Goal: Transaction & Acquisition: Book appointment/travel/reservation

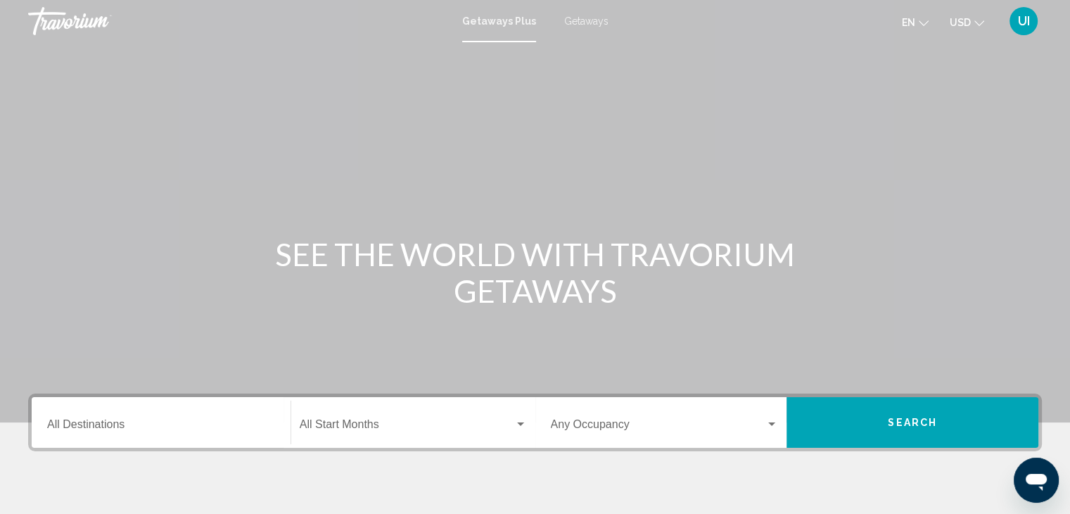
click at [922, 22] on icon "Change language" at bounding box center [924, 23] width 10 height 10
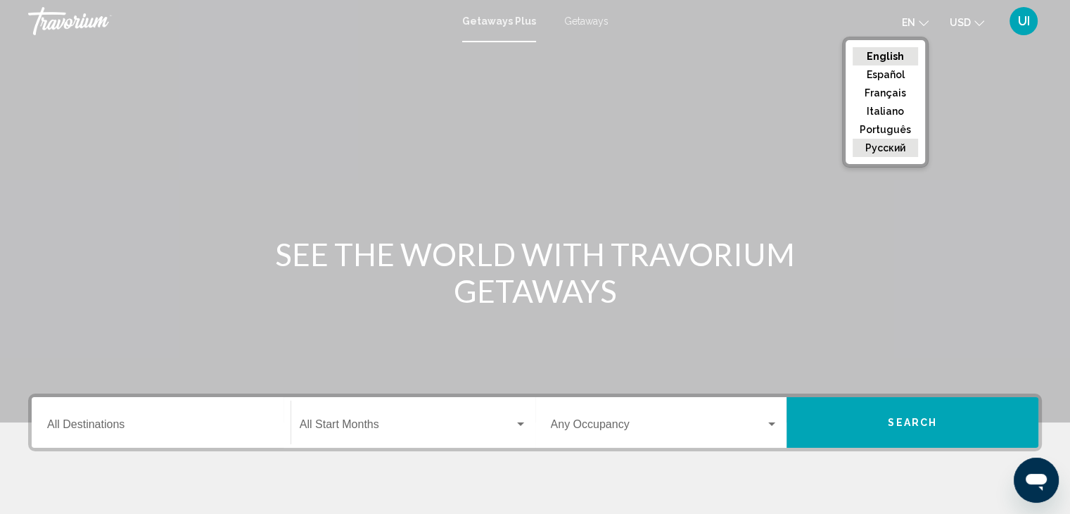
click at [900, 141] on button "русский" at bounding box center [885, 148] width 65 height 18
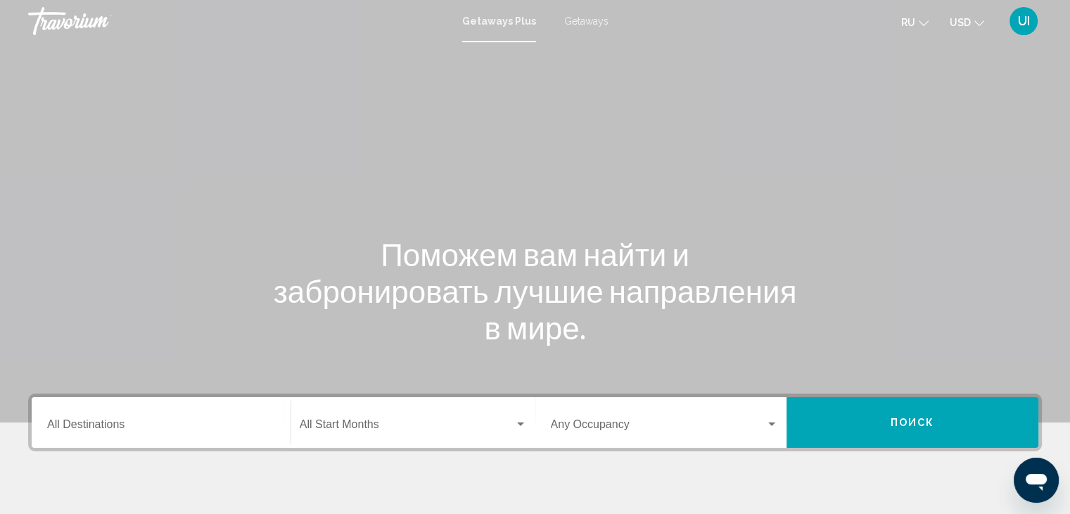
click at [1068, 507] on div "Destination All Destinations Start Month All Start Months Occupancy Any Occupan…" at bounding box center [535, 492] width 1070 height 198
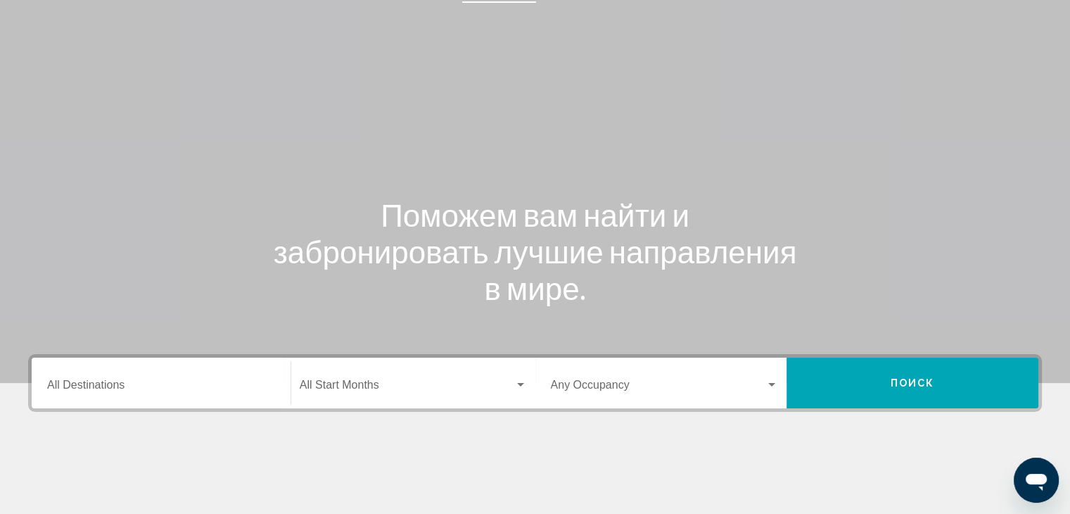
click at [1068, 507] on div "Destination All Destinations Start Month All Start Months Occupancy Any Occupan…" at bounding box center [535, 453] width 1070 height 198
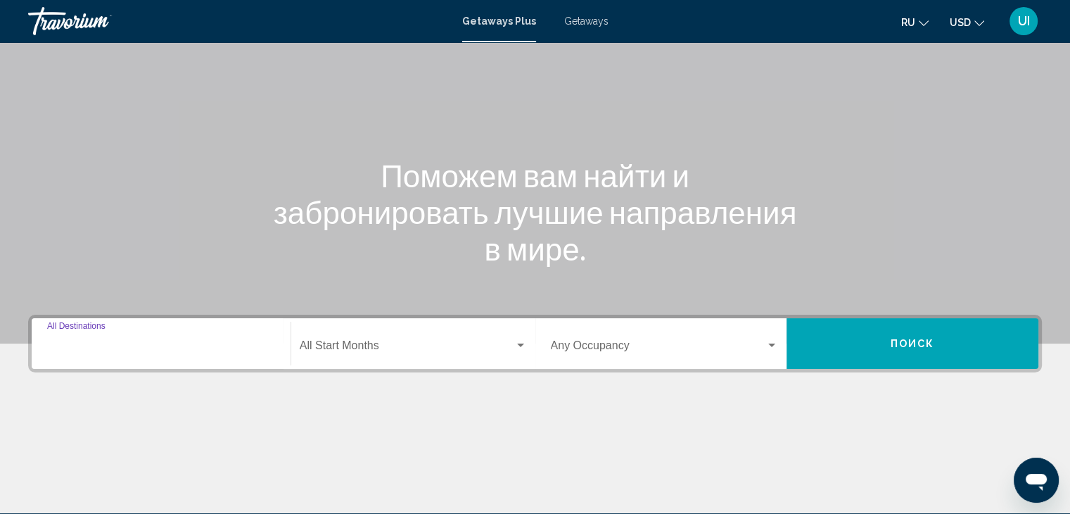
click at [186, 350] on input "Destination All Destinations" at bounding box center [161, 348] width 228 height 13
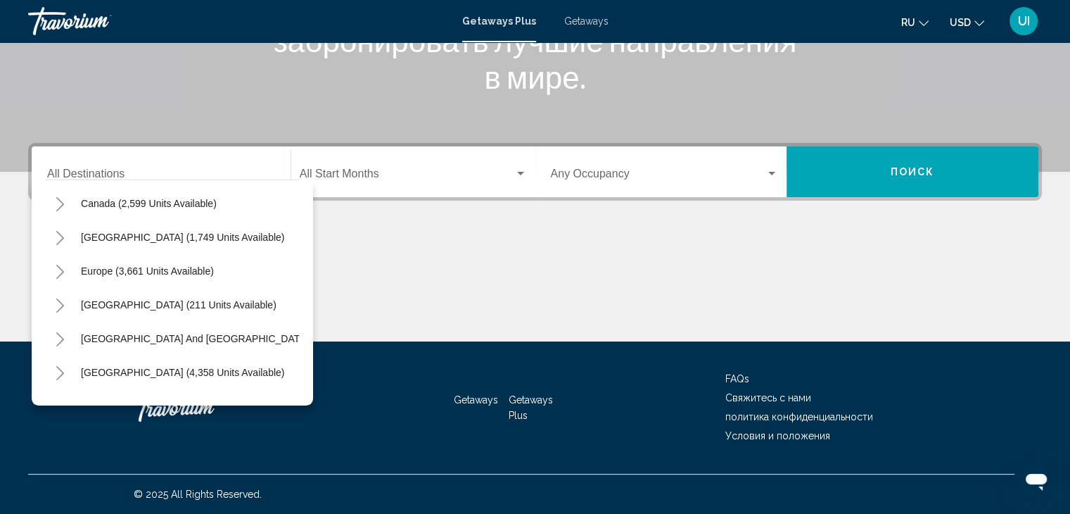
scroll to position [101, 0]
click at [183, 272] on span "Europe (3,661 units available)" at bounding box center [147, 272] width 133 height 11
type input "**********"
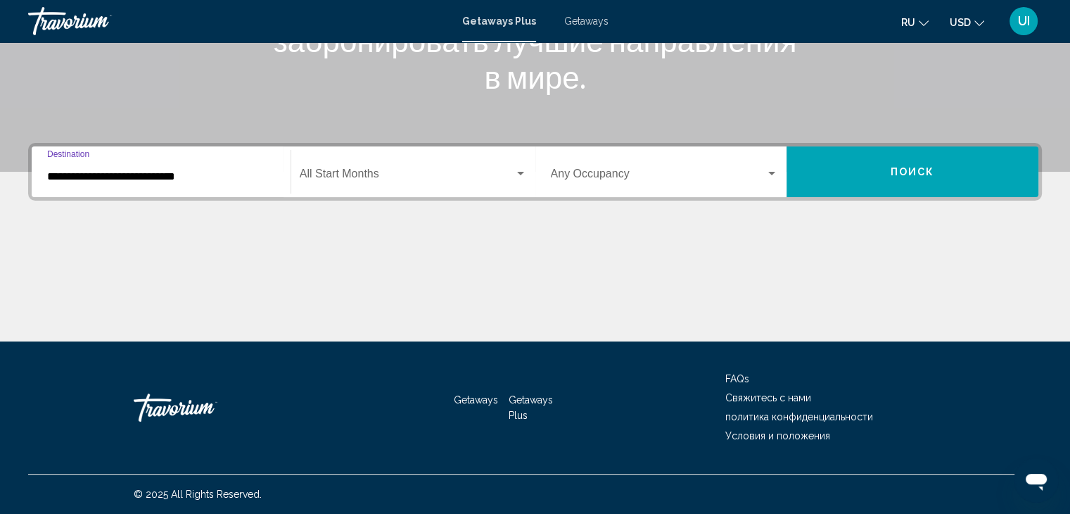
click at [516, 174] on div "Search widget" at bounding box center [520, 173] width 13 height 11
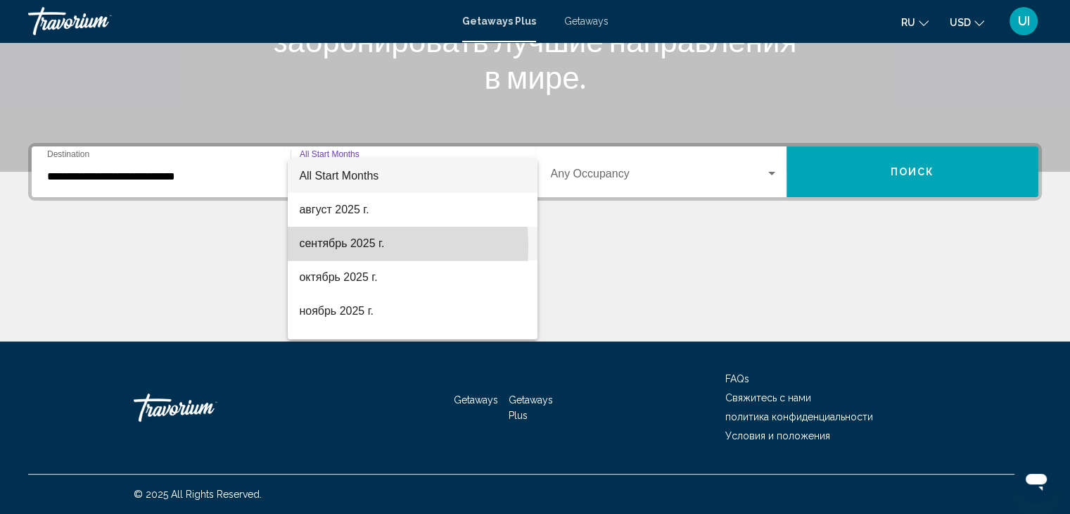
click at [338, 246] on span "сентябрь 2025 г." at bounding box center [412, 244] width 227 height 34
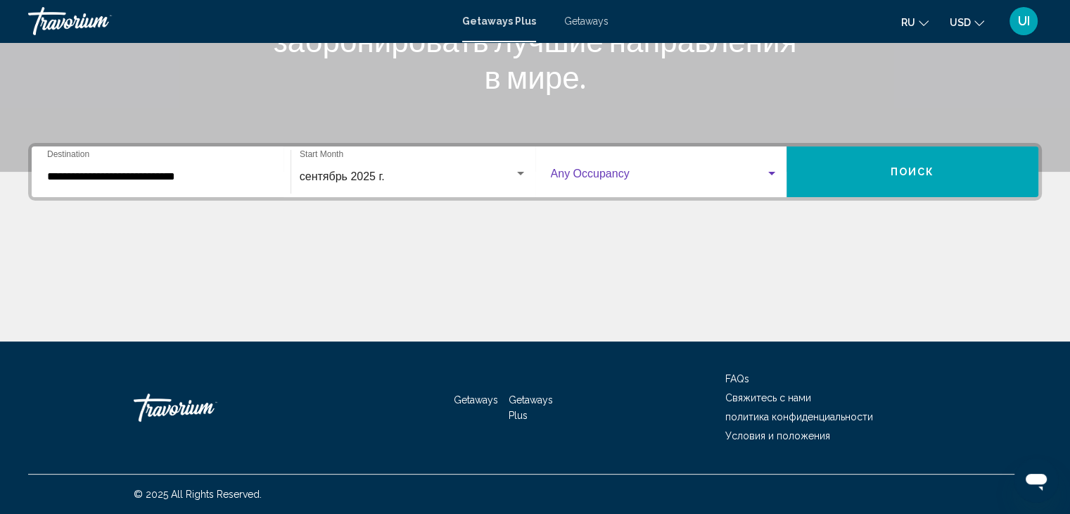
click at [768, 168] on div "Search widget" at bounding box center [772, 173] width 13 height 11
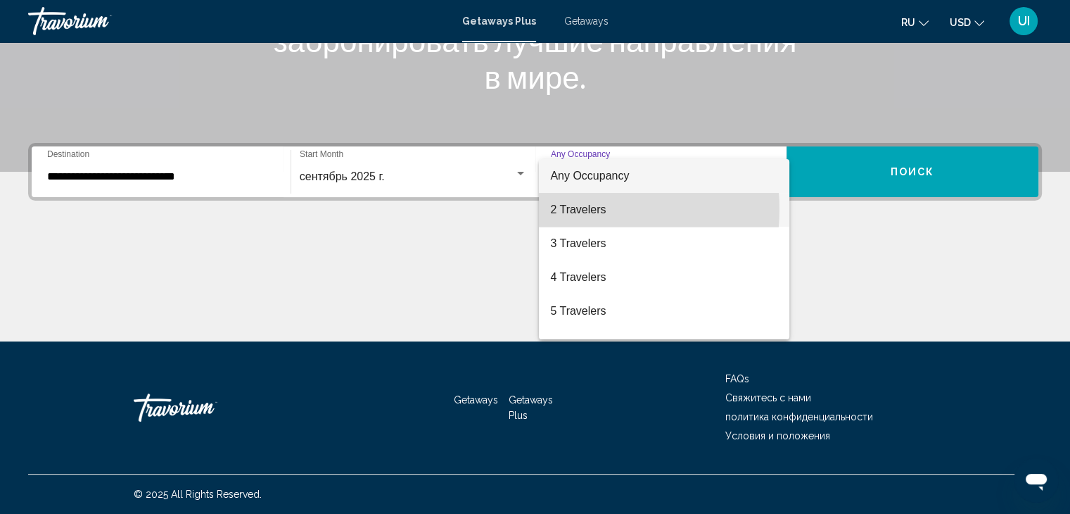
click at [580, 209] on span "2 Travelers" at bounding box center [664, 210] width 228 height 34
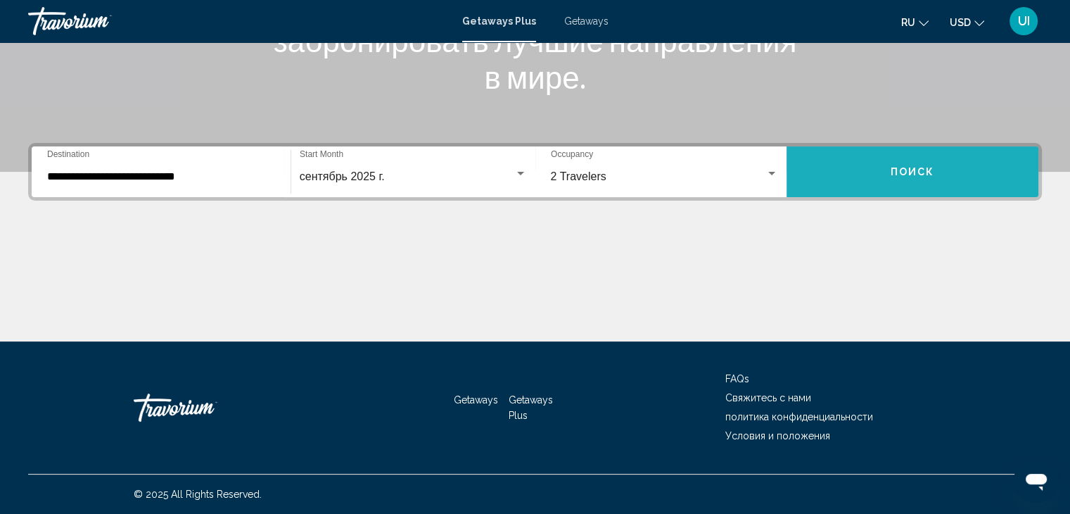
click at [893, 162] on button "Поиск" at bounding box center [913, 171] width 252 height 51
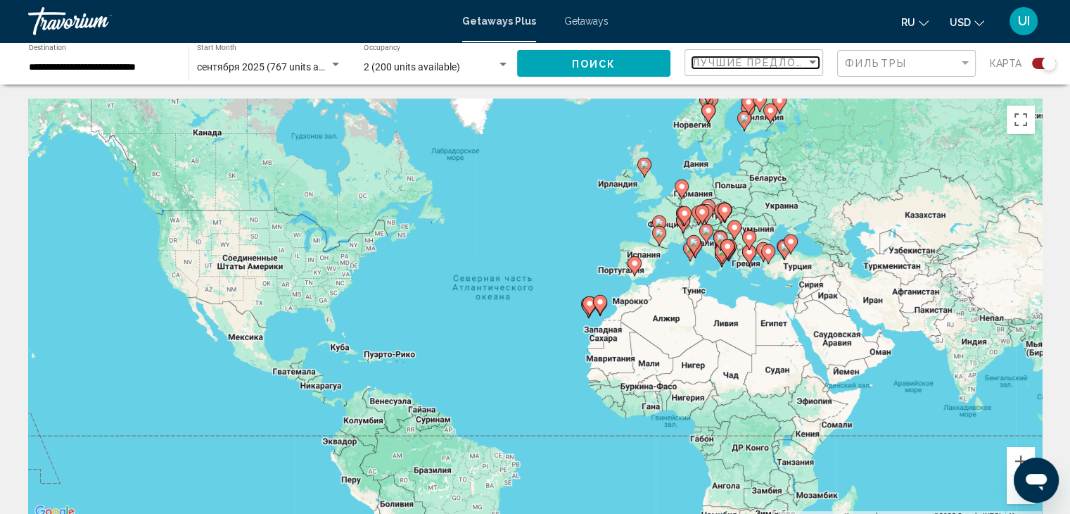
click at [814, 57] on div "Sort by" at bounding box center [812, 62] width 13 height 11
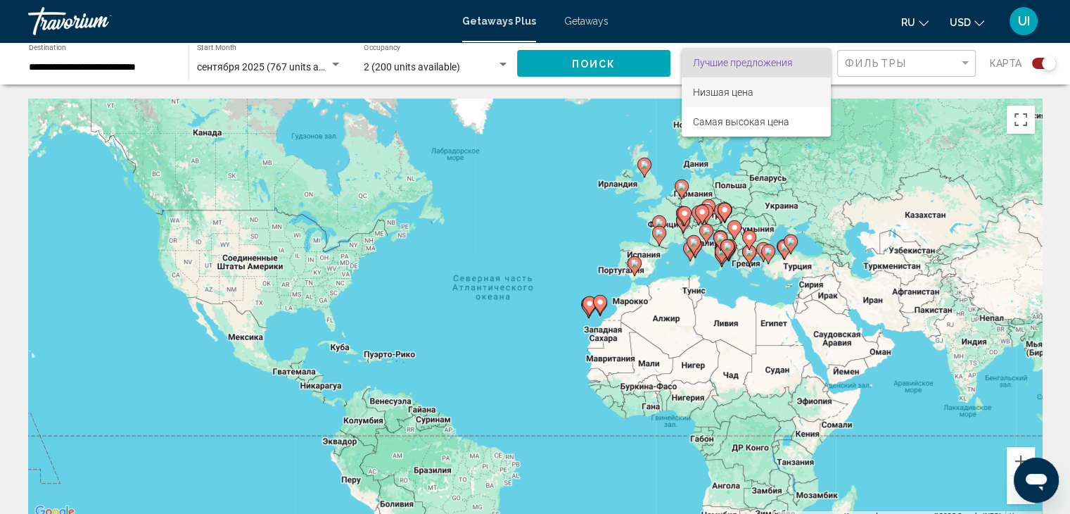
click at [743, 89] on span "Низшая цена" at bounding box center [723, 92] width 61 height 11
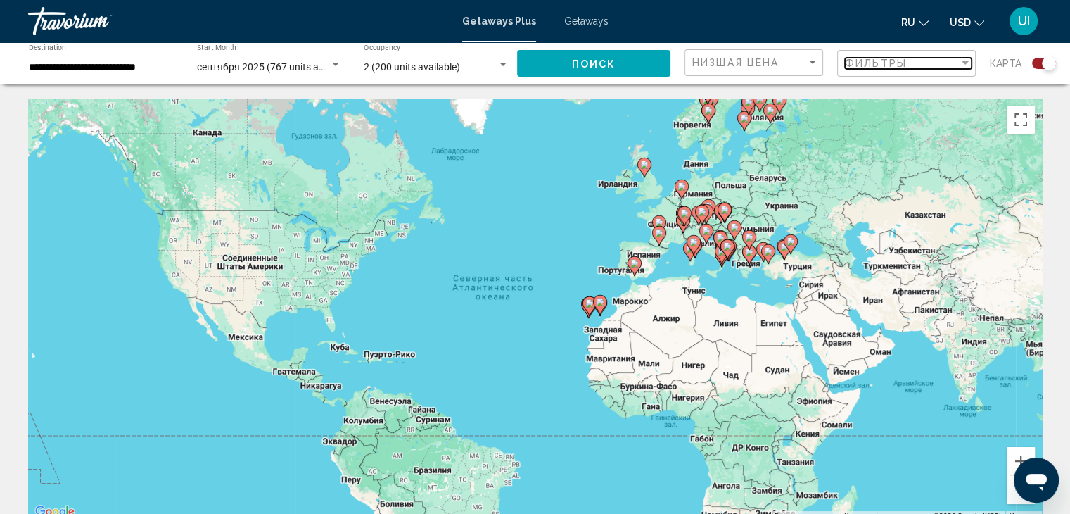
click at [965, 61] on div "Filter" at bounding box center [965, 63] width 7 height 4
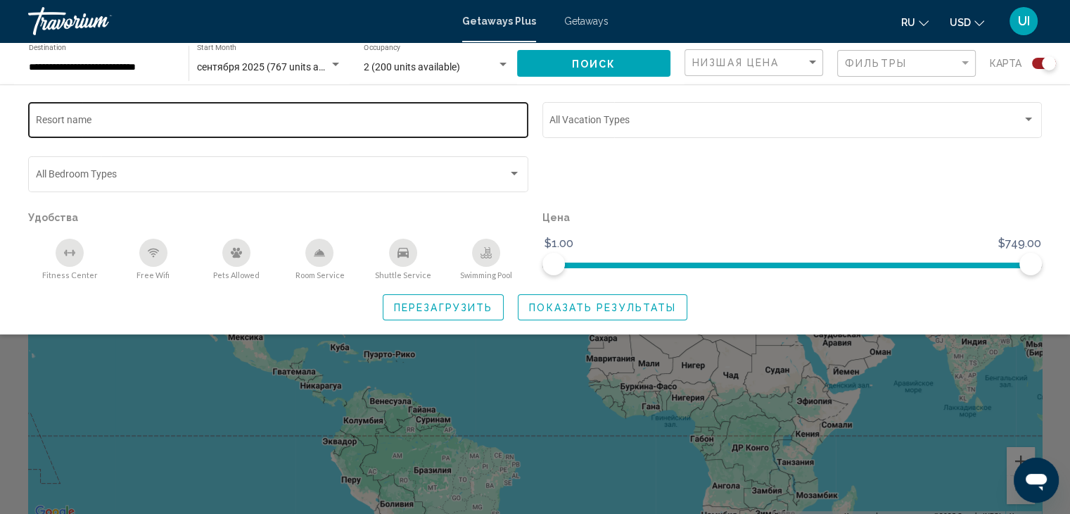
click at [179, 115] on div "Resort name" at bounding box center [279, 118] width 486 height 39
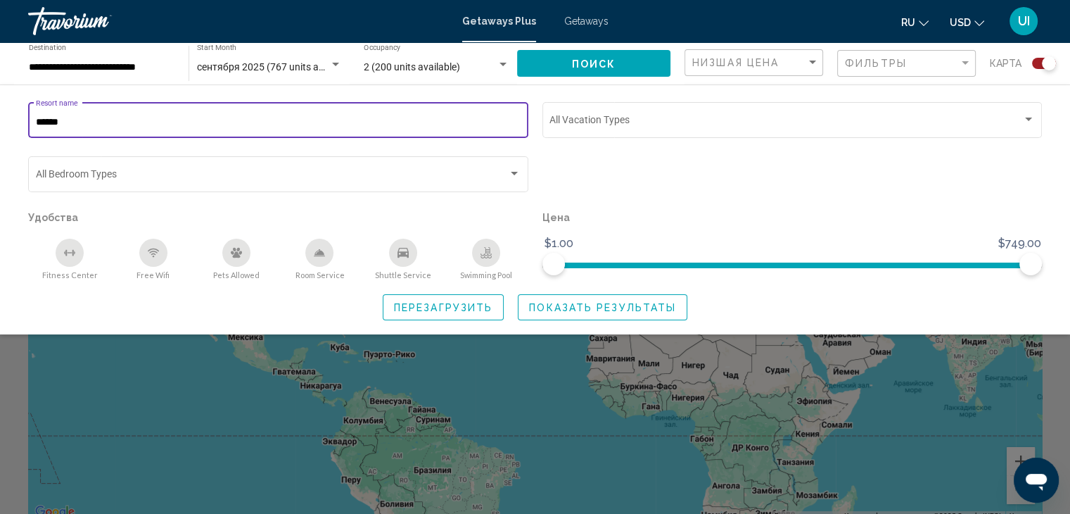
type input "******"
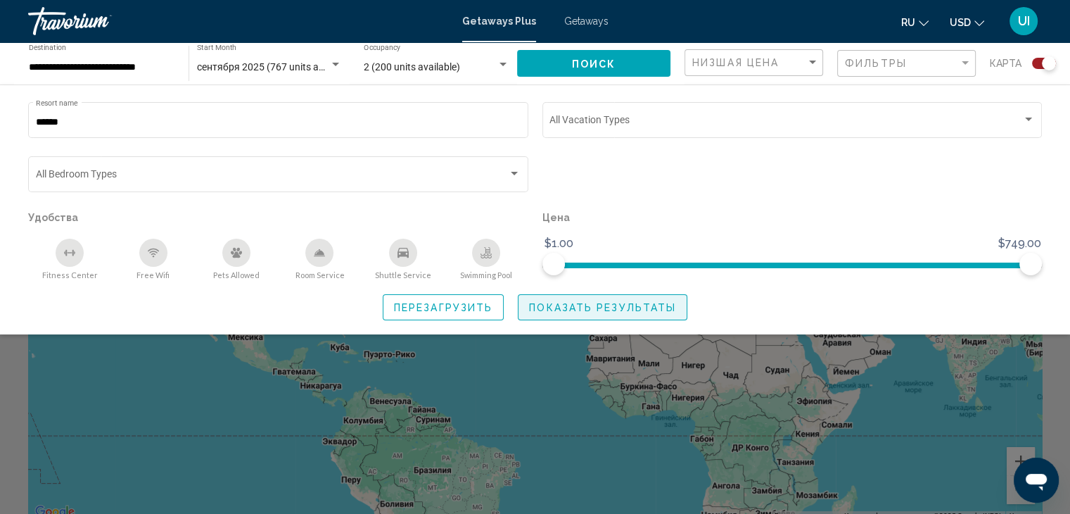
click at [619, 298] on button "Показать результаты" at bounding box center [603, 307] width 170 height 26
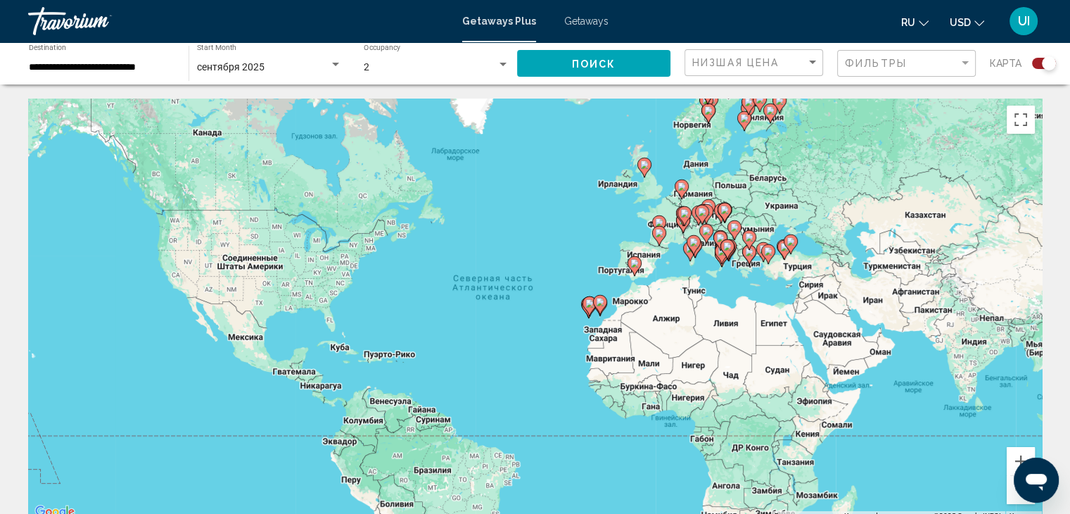
click at [764, 247] on icon "Main content" at bounding box center [767, 254] width 13 height 18
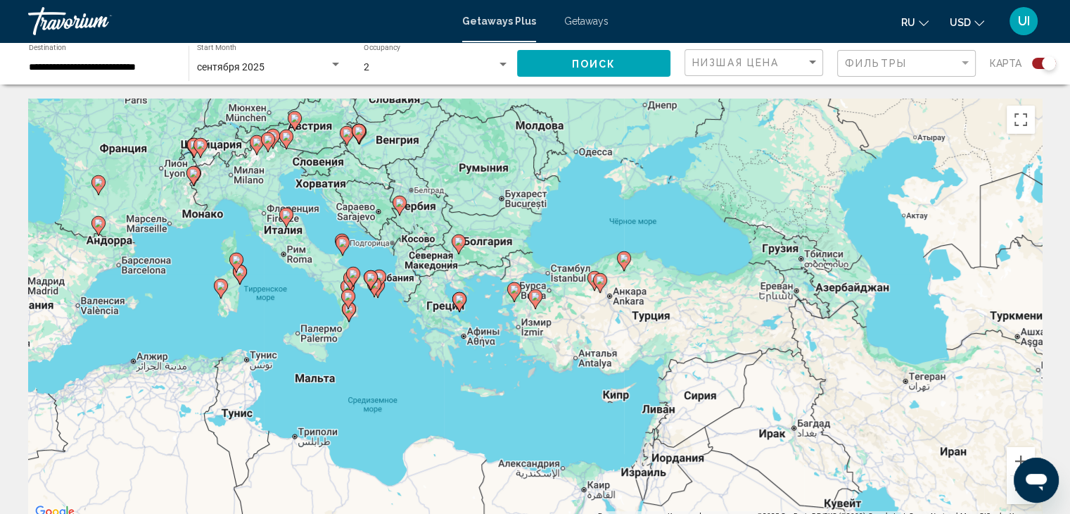
click at [822, 254] on div "Чтобы активировать перетаскивание с помощью клавиатуры, нажмите Alt + Ввод. Пос…" at bounding box center [535, 310] width 1014 height 422
click at [596, 279] on image "Main content" at bounding box center [600, 280] width 8 height 8
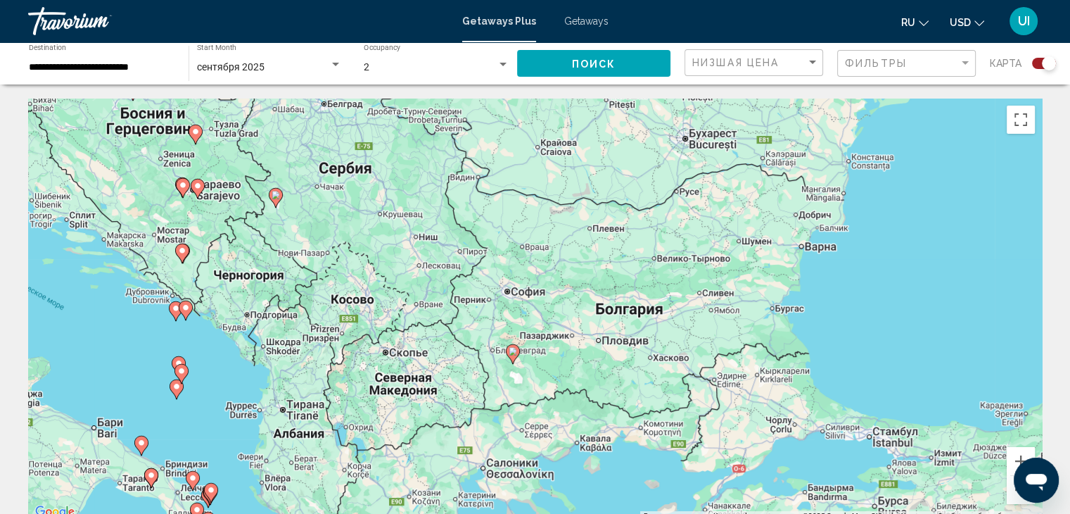
drag, startPoint x: 383, startPoint y: 337, endPoint x: 927, endPoint y: 540, distance: 580.5
click at [927, 513] on html "**********" at bounding box center [535, 257] width 1070 height 514
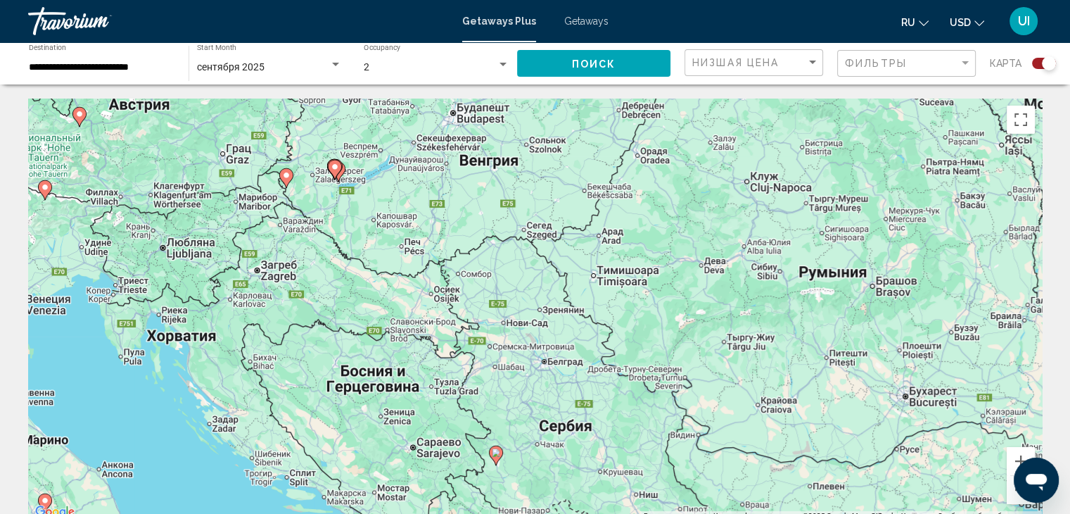
drag, startPoint x: 742, startPoint y: 281, endPoint x: 966, endPoint y: 546, distance: 347.1
click at [966, 513] on html "**********" at bounding box center [535, 257] width 1070 height 514
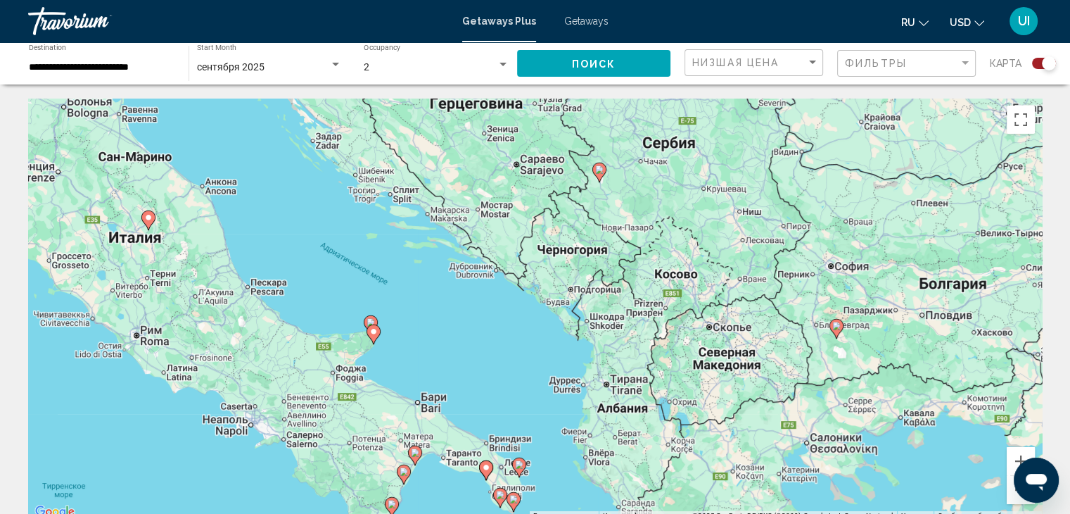
drag, startPoint x: 607, startPoint y: 362, endPoint x: 714, endPoint y: 78, distance: 303.5
click at [714, 99] on div "**********" at bounding box center [535, 389] width 1070 height 581
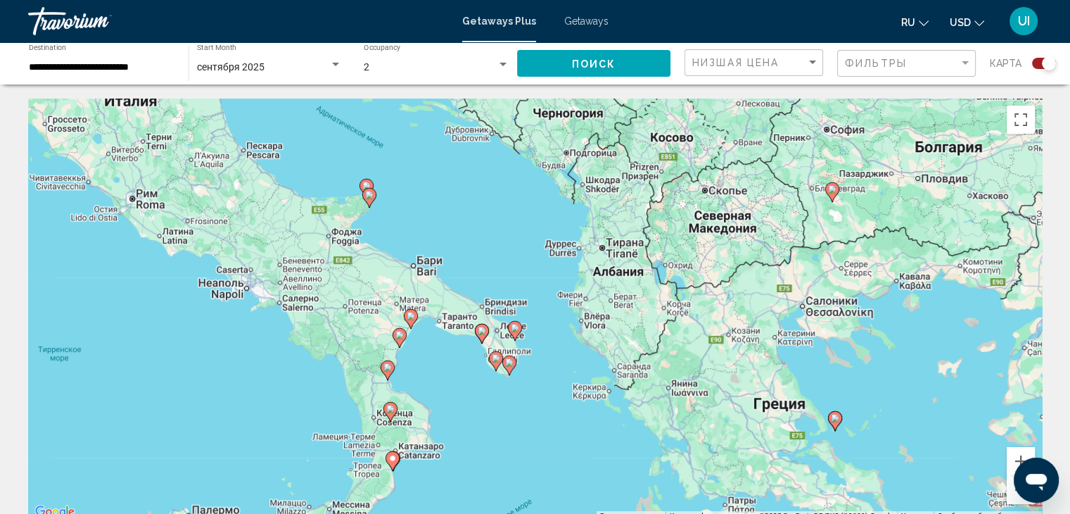
drag, startPoint x: 712, startPoint y: 245, endPoint x: 708, endPoint y: 101, distance: 144.3
click at [708, 101] on div "Чтобы активировать перетаскивание с помощью клавиатуры, нажмите Alt + Ввод. Пос…" at bounding box center [535, 310] width 1014 height 422
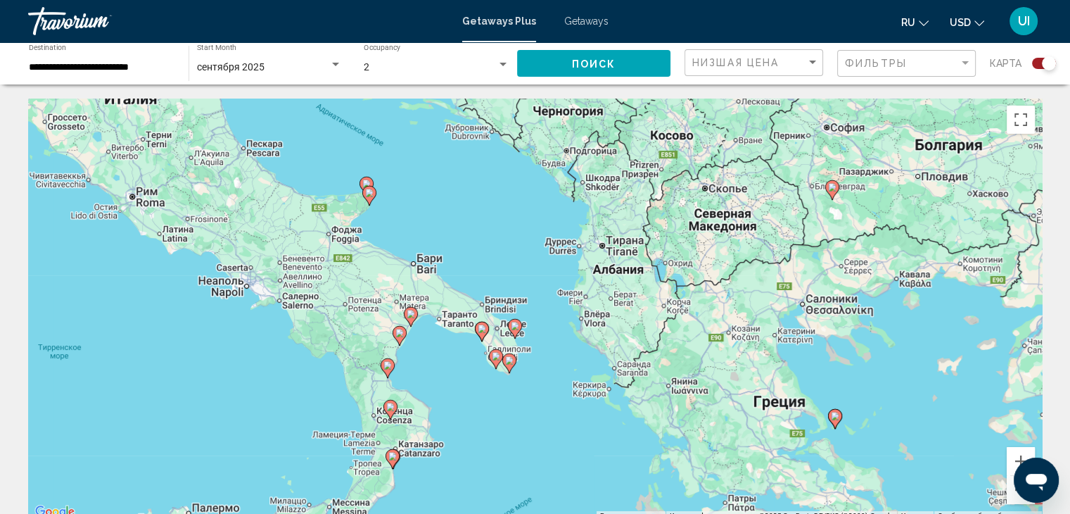
click at [369, 192] on image "Main content" at bounding box center [369, 193] width 8 height 8
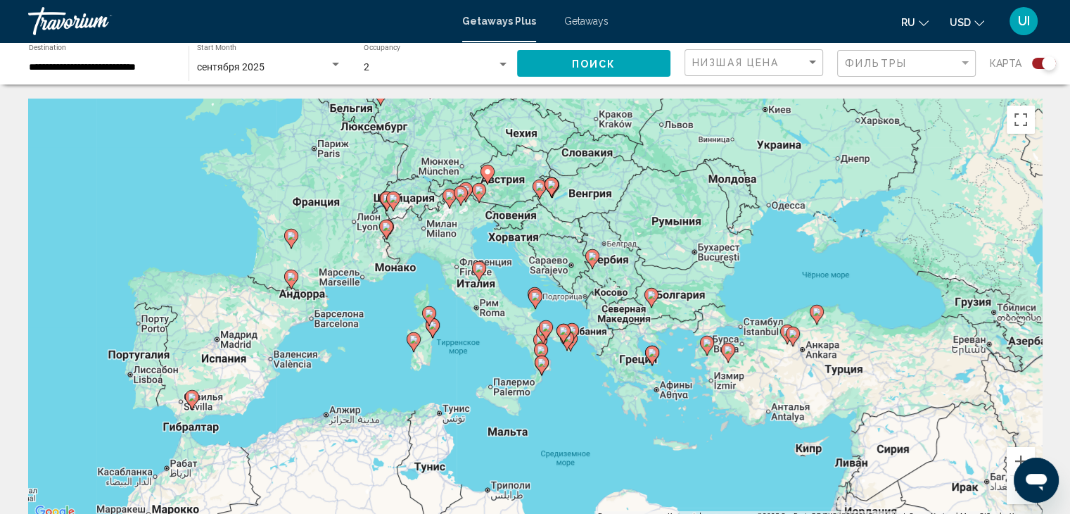
click at [479, 266] on image "Main content" at bounding box center [479, 268] width 8 height 8
type input "**********"
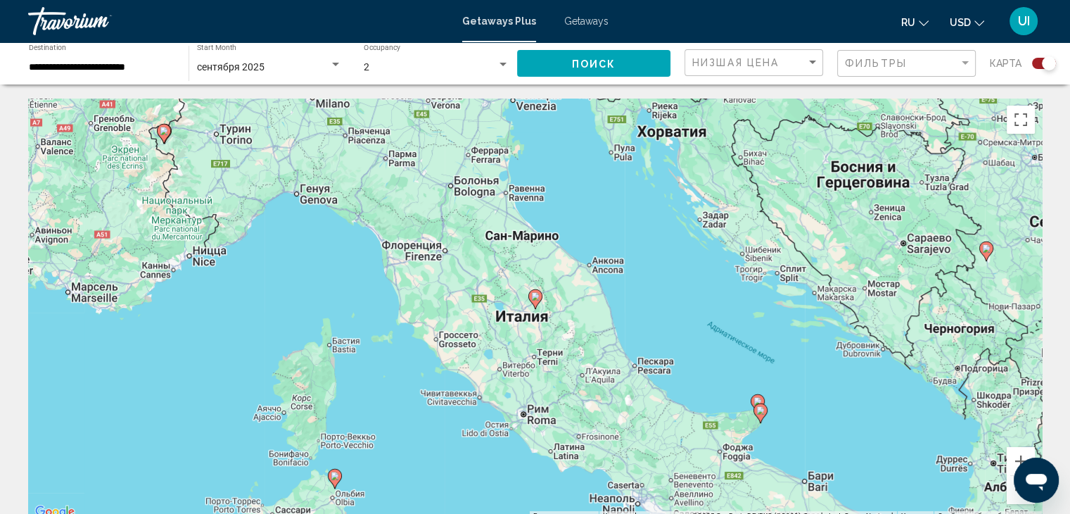
click at [537, 296] on image "Main content" at bounding box center [535, 296] width 8 height 8
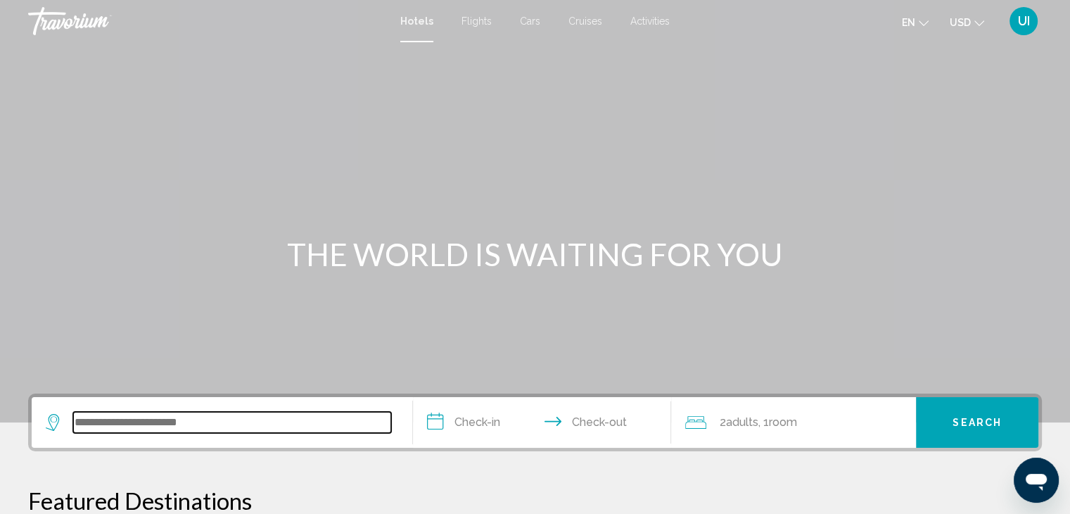
click at [102, 420] on input "Search widget" at bounding box center [232, 422] width 318 height 21
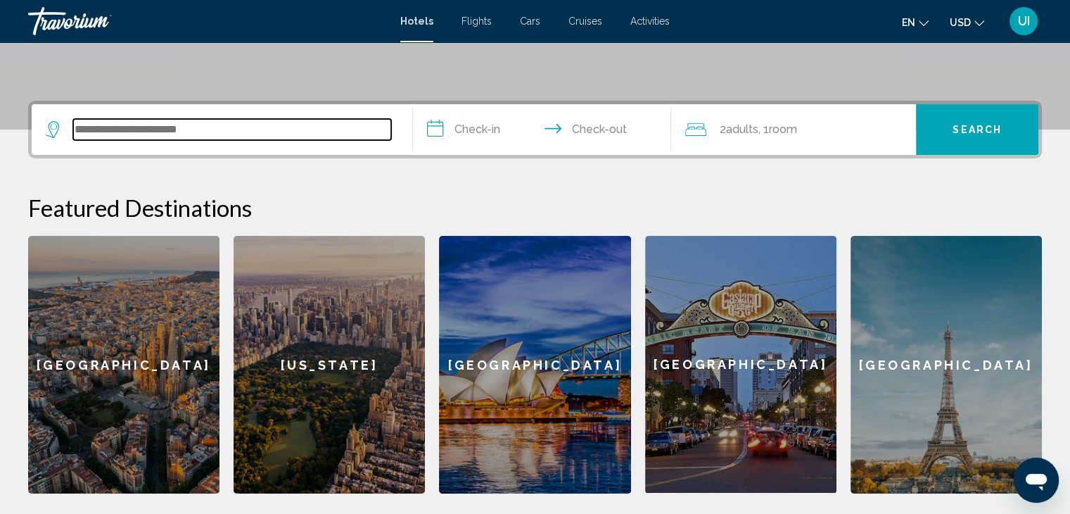
scroll to position [347, 0]
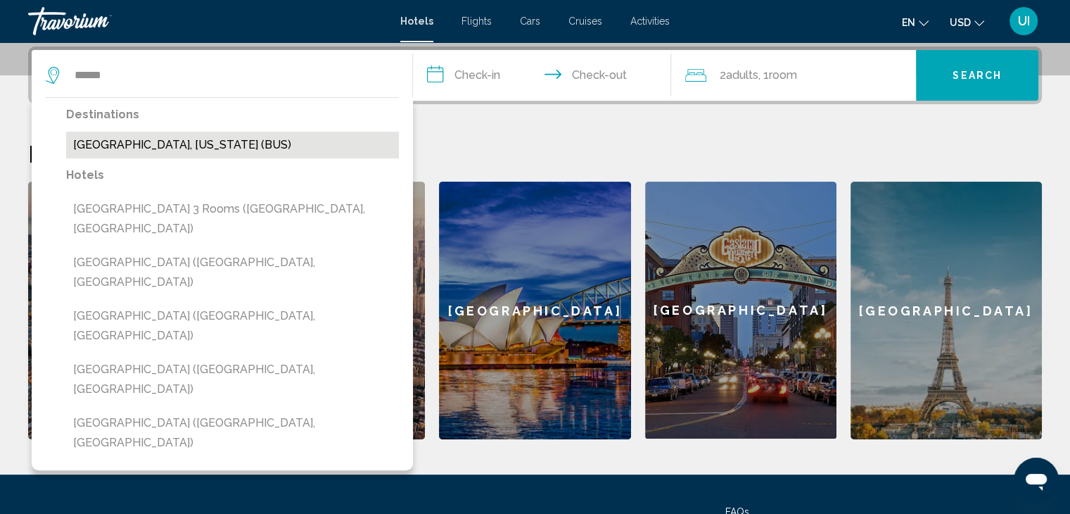
click at [153, 146] on button "[GEOGRAPHIC_DATA], [US_STATE] (BUS)" at bounding box center [232, 145] width 333 height 27
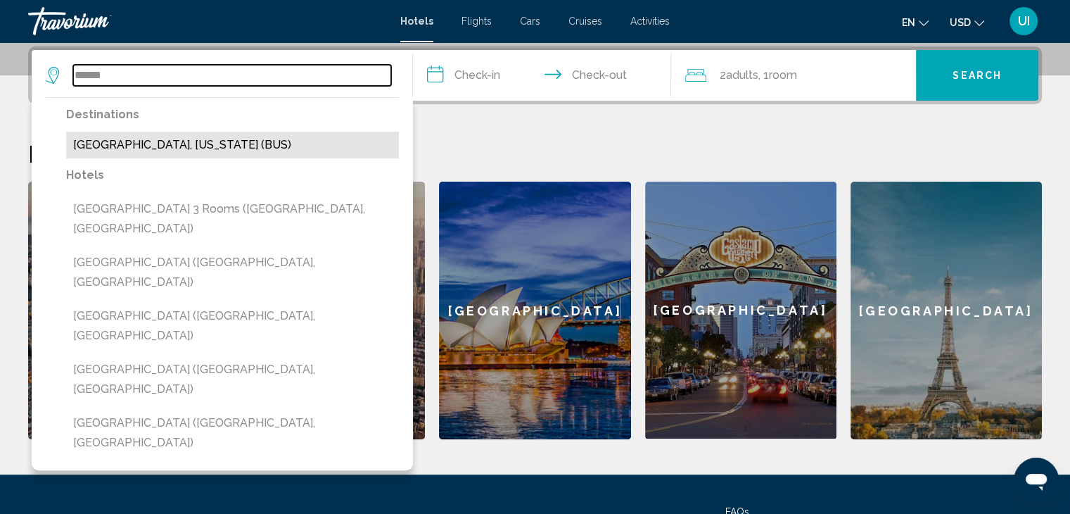
type input "**********"
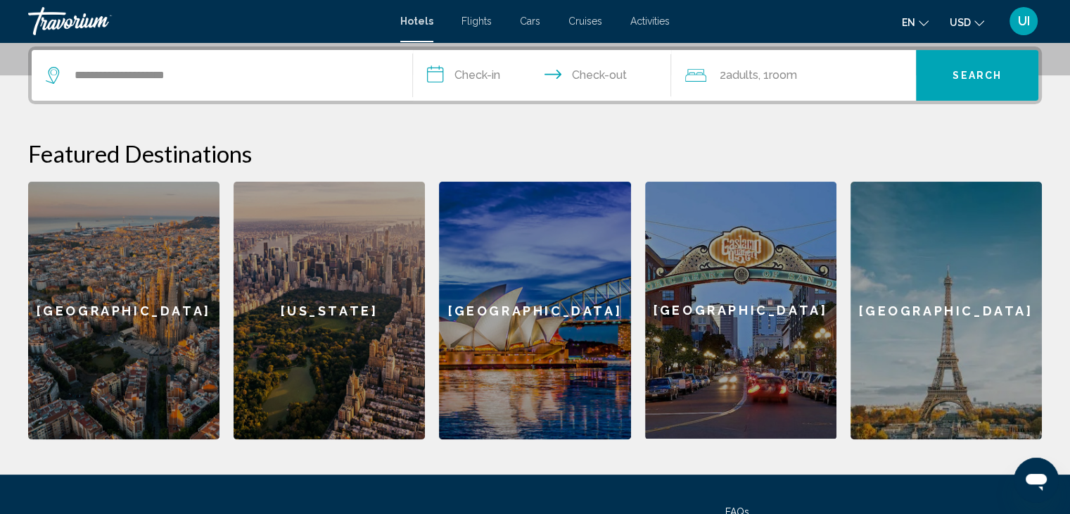
click at [437, 75] on input "**********" at bounding box center [545, 77] width 265 height 55
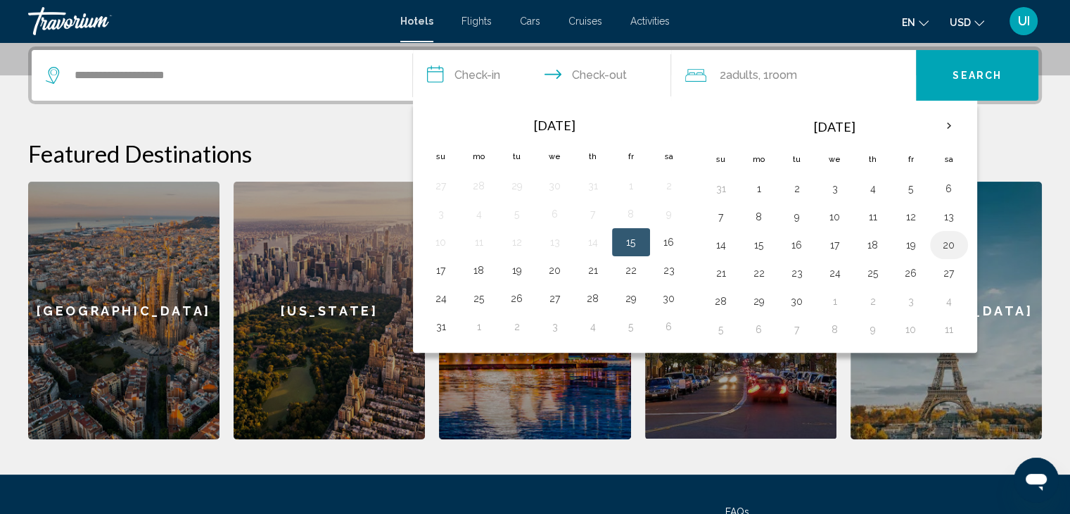
click at [940, 245] on button "20" at bounding box center [949, 245] width 23 height 20
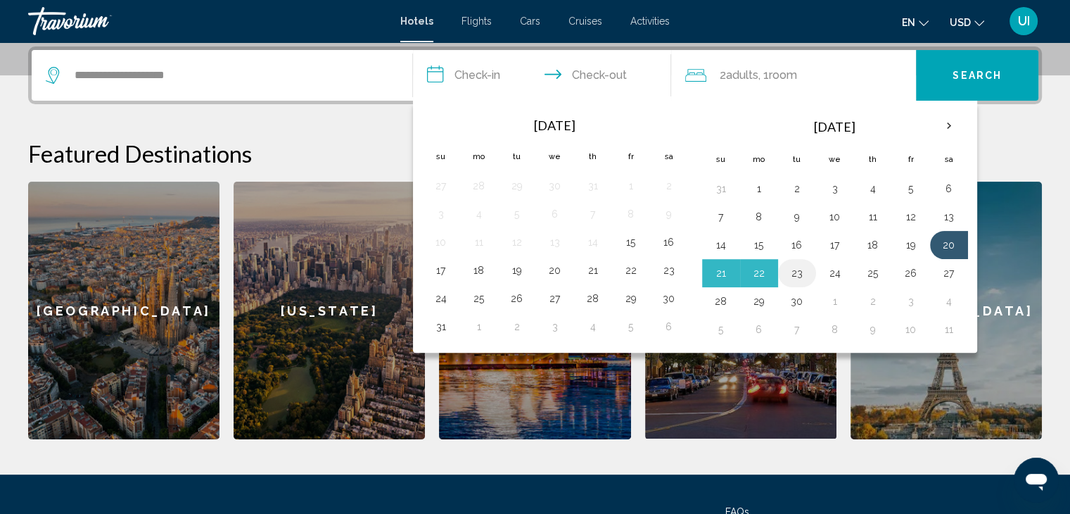
click at [791, 270] on button "23" at bounding box center [797, 273] width 23 height 20
type input "**********"
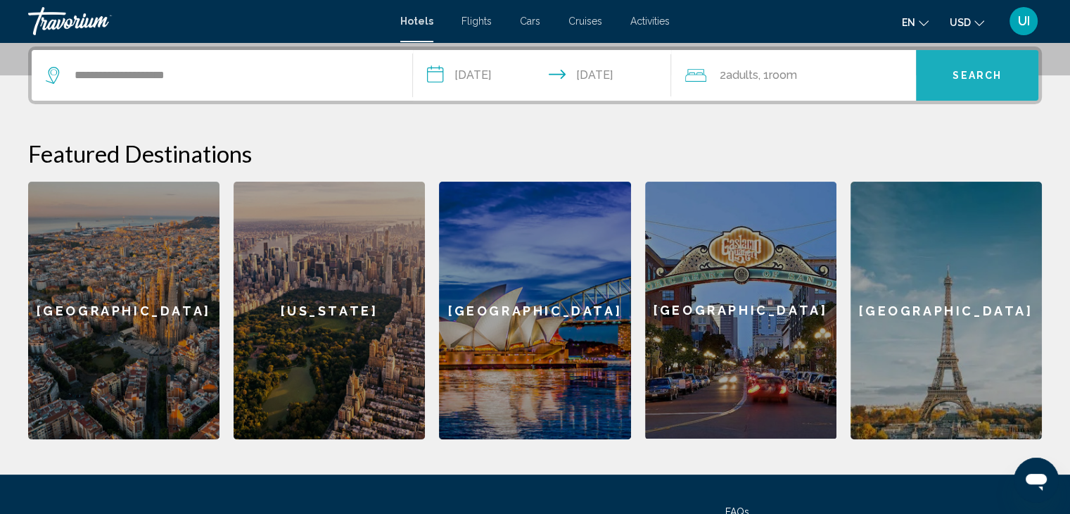
click at [971, 63] on button "Search" at bounding box center [977, 75] width 122 height 51
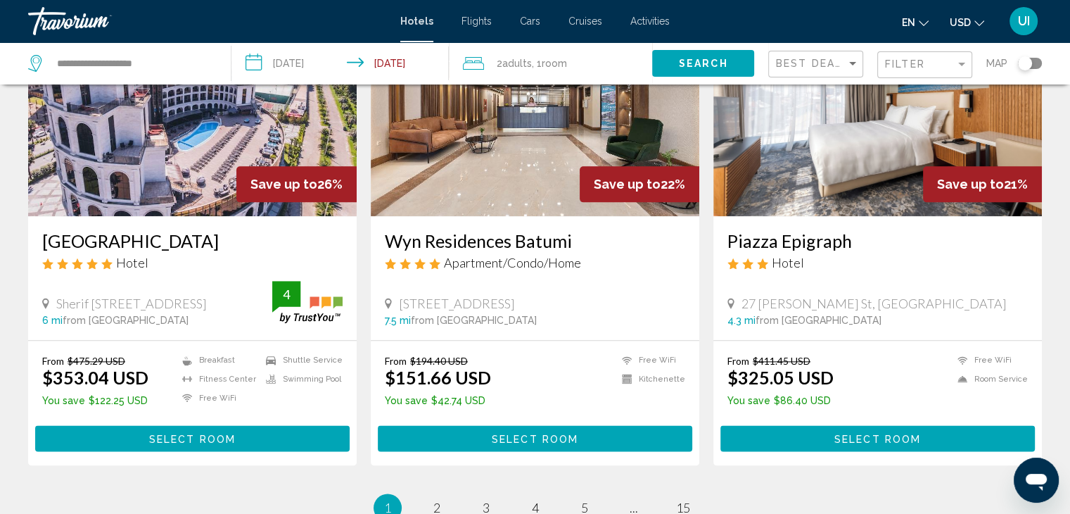
scroll to position [1642, 0]
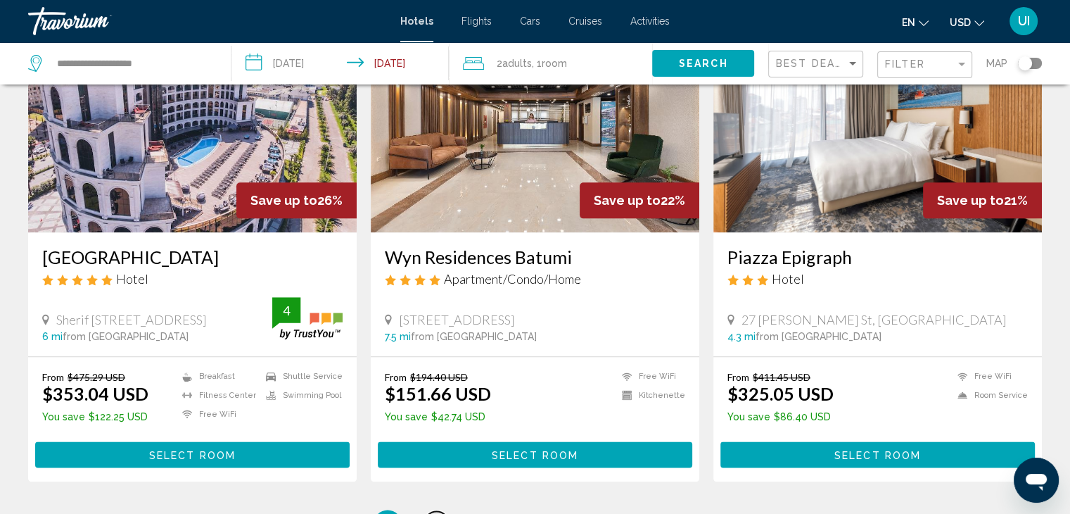
click at [431, 511] on link "page 2" at bounding box center [436, 523] width 25 height 25
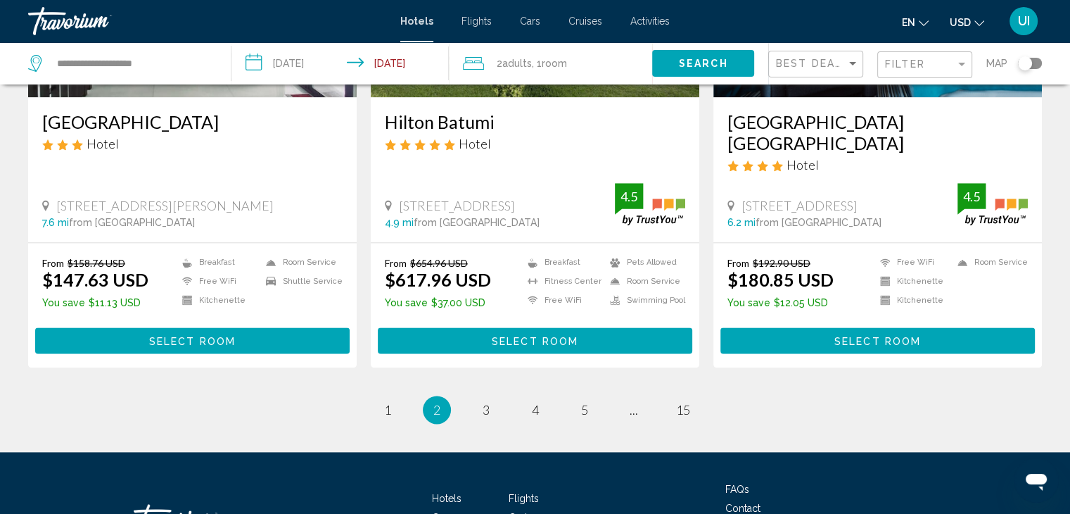
scroll to position [1804, 0]
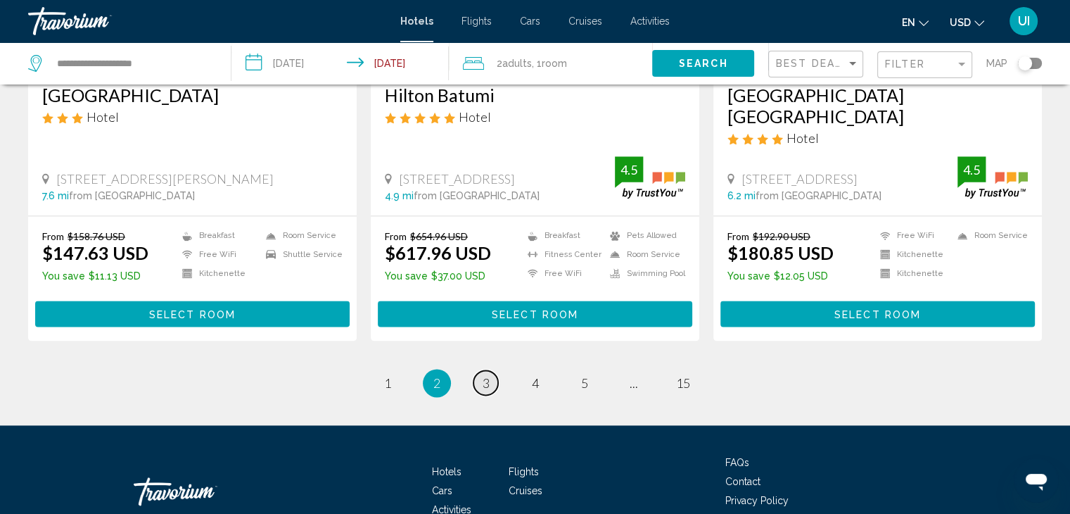
click at [483, 375] on span "3" at bounding box center [486, 382] width 7 height 15
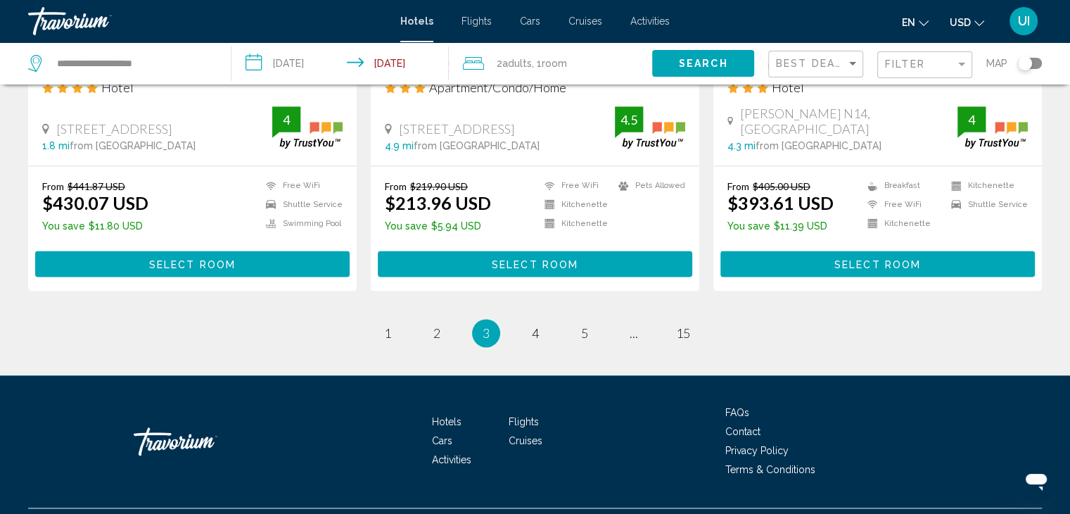
scroll to position [1830, 0]
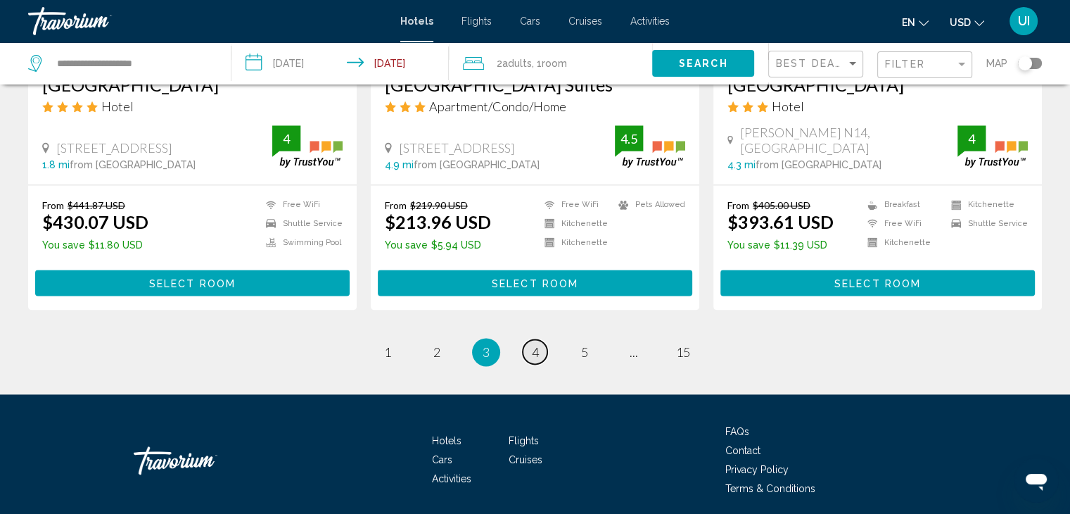
click at [537, 344] on span "4" at bounding box center [535, 351] width 7 height 15
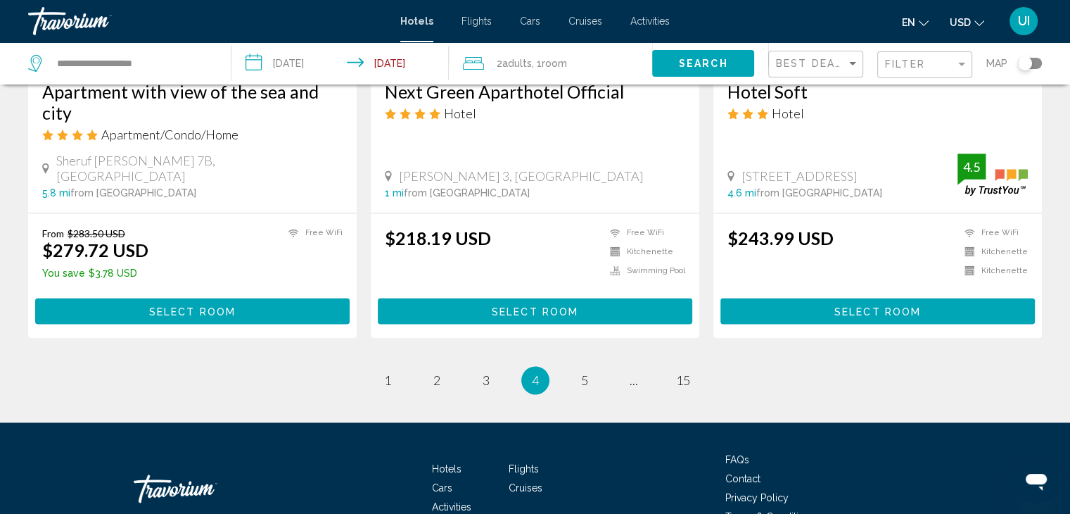
scroll to position [1849, 0]
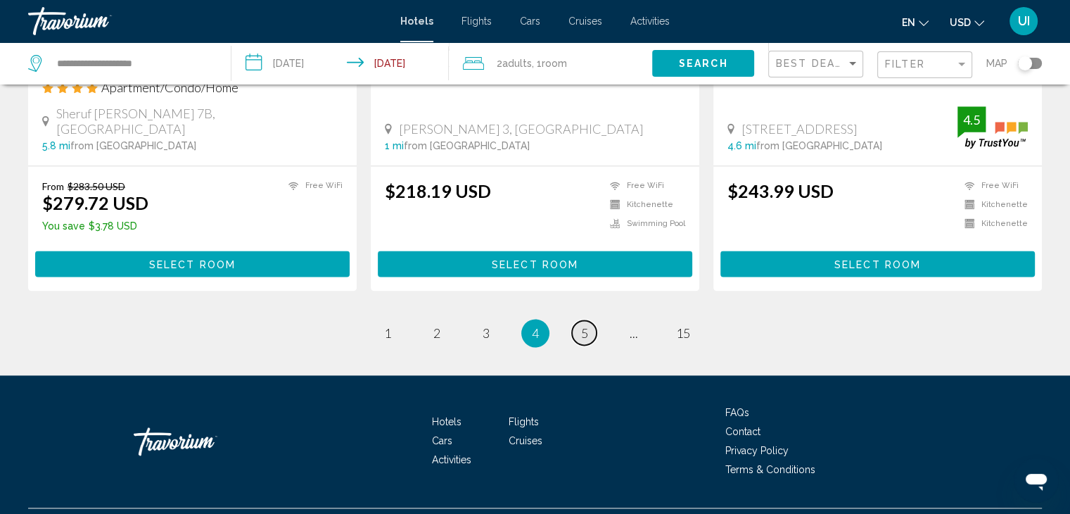
click at [585, 325] on span "5" at bounding box center [584, 332] width 7 height 15
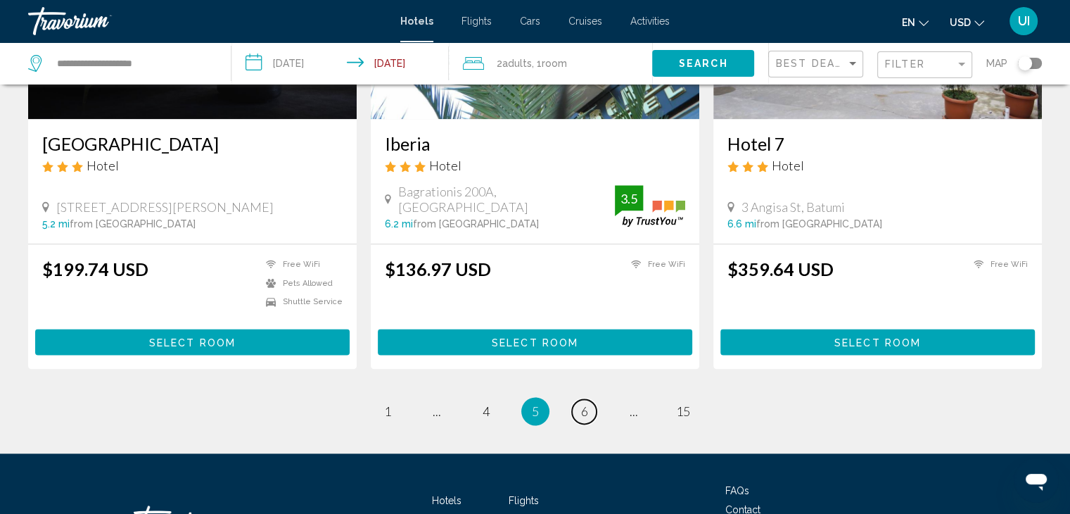
scroll to position [1753, 0]
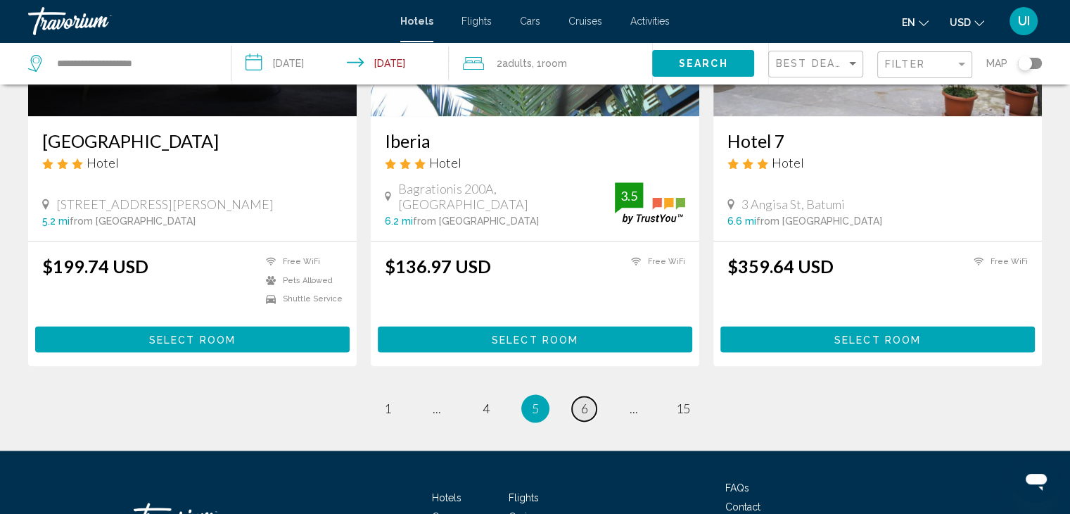
click at [581, 414] on span "6" at bounding box center [584, 407] width 7 height 15
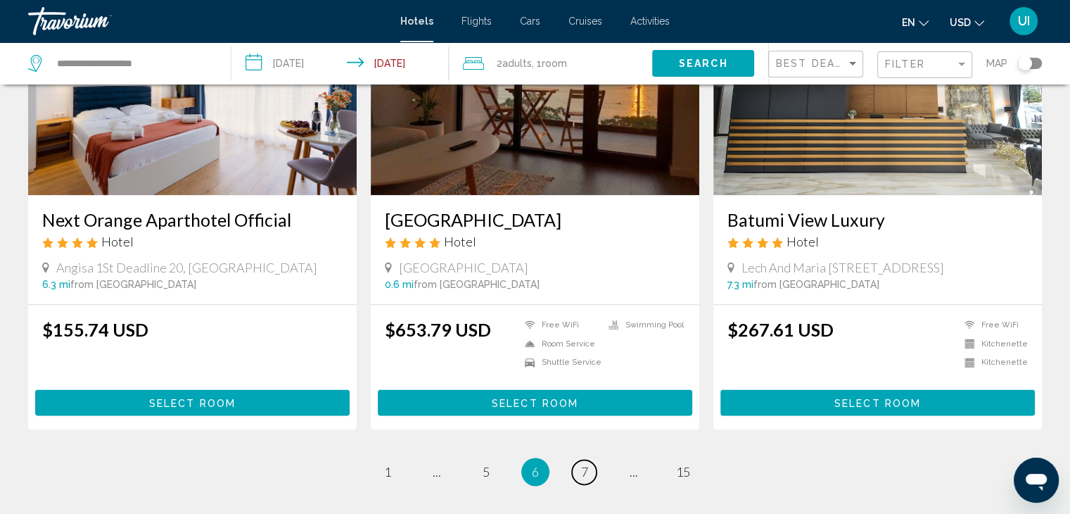
scroll to position [1731, 0]
